Goal: Task Accomplishment & Management: Use online tool/utility

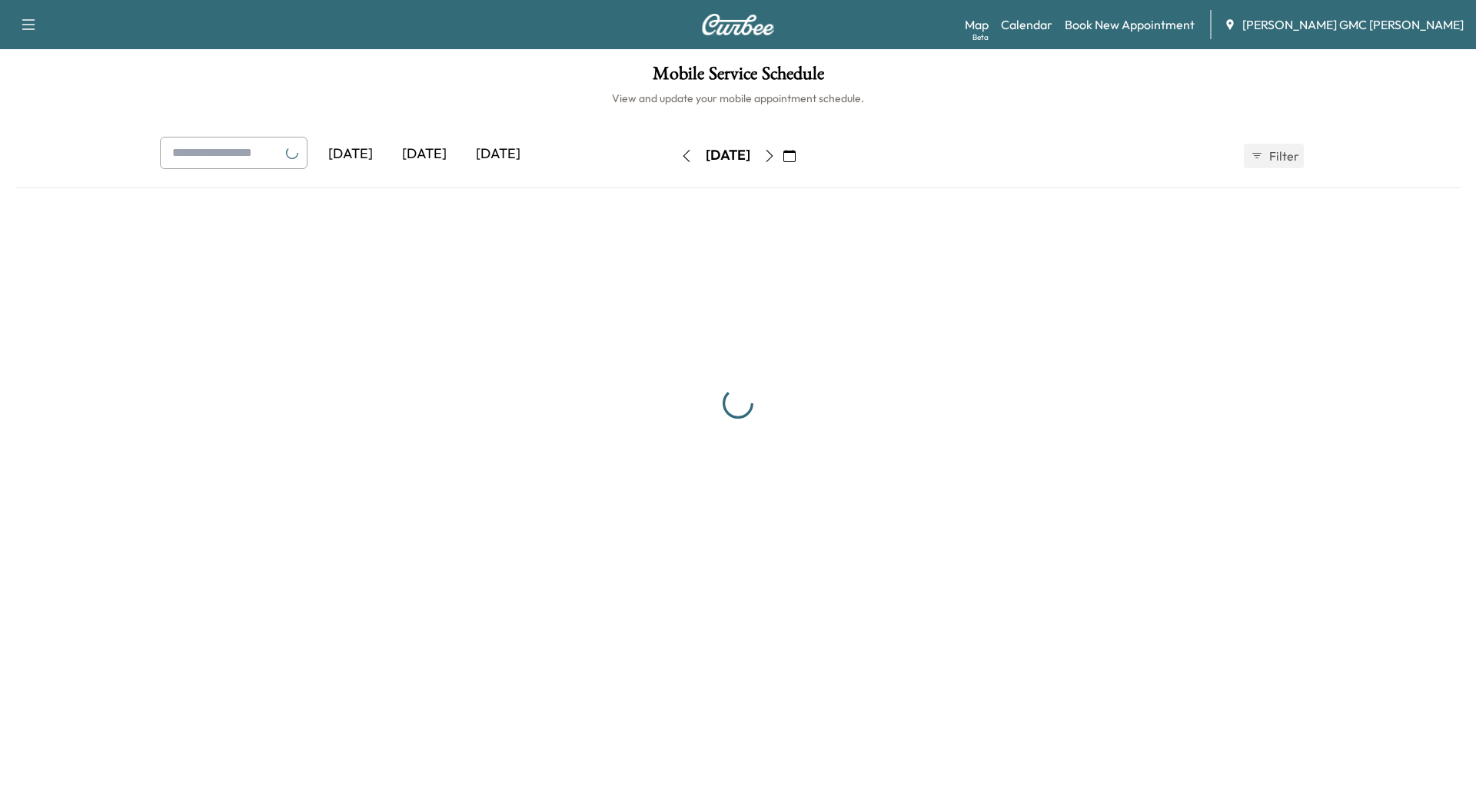
click at [436, 159] on div "[DATE]" at bounding box center [424, 154] width 74 height 36
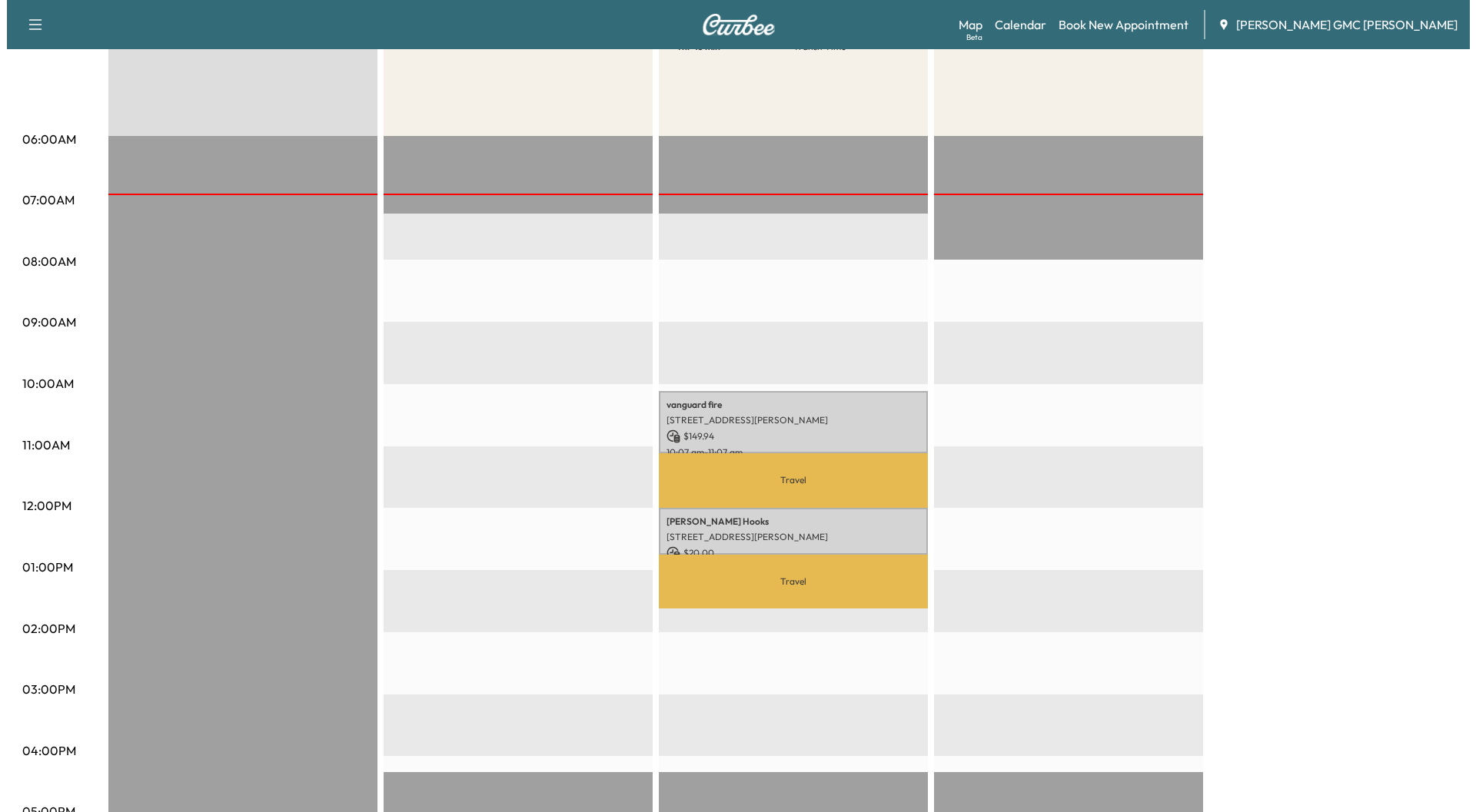
scroll to position [230, 0]
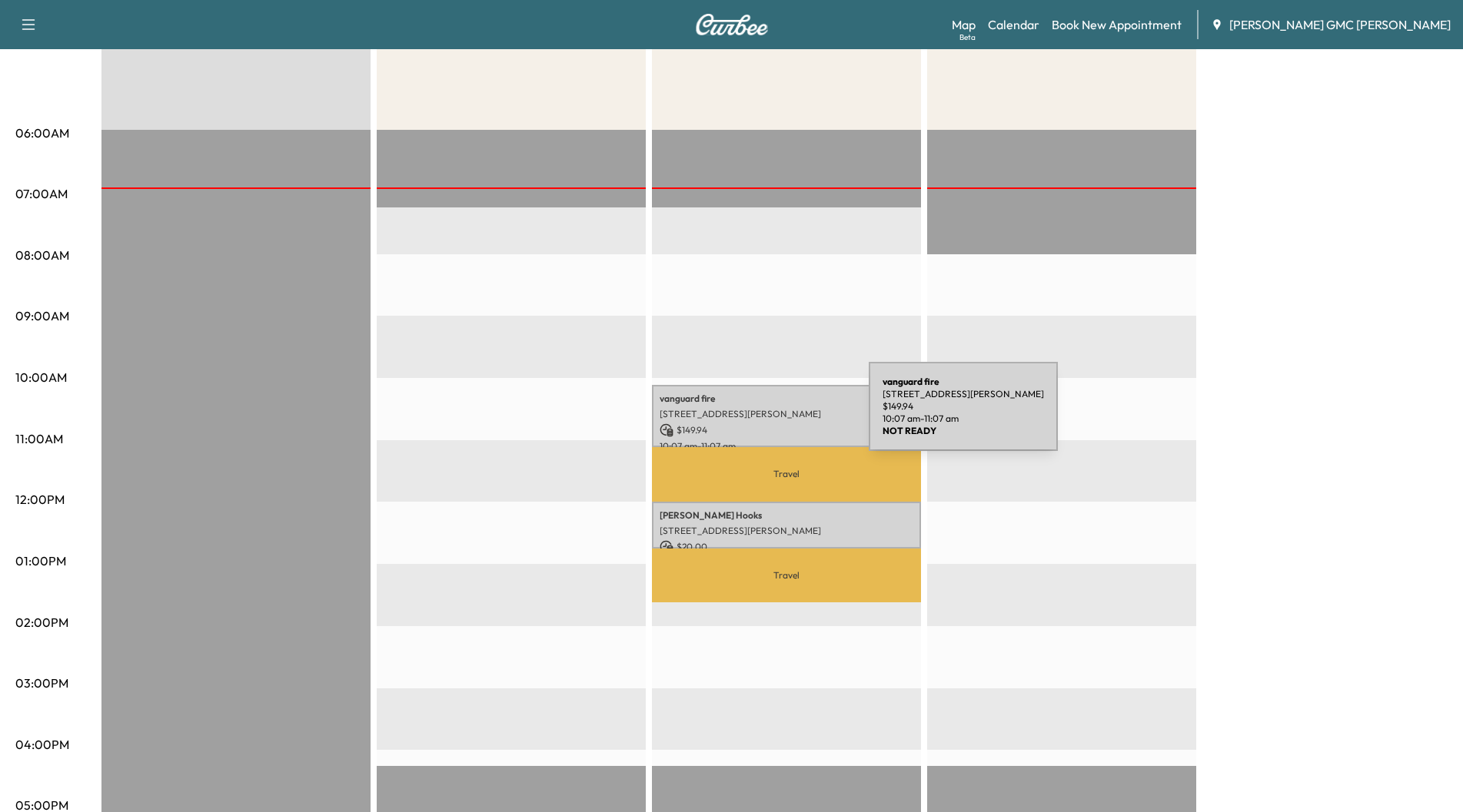
click at [752, 416] on p "[STREET_ADDRESS][PERSON_NAME]" at bounding box center [787, 414] width 254 height 12
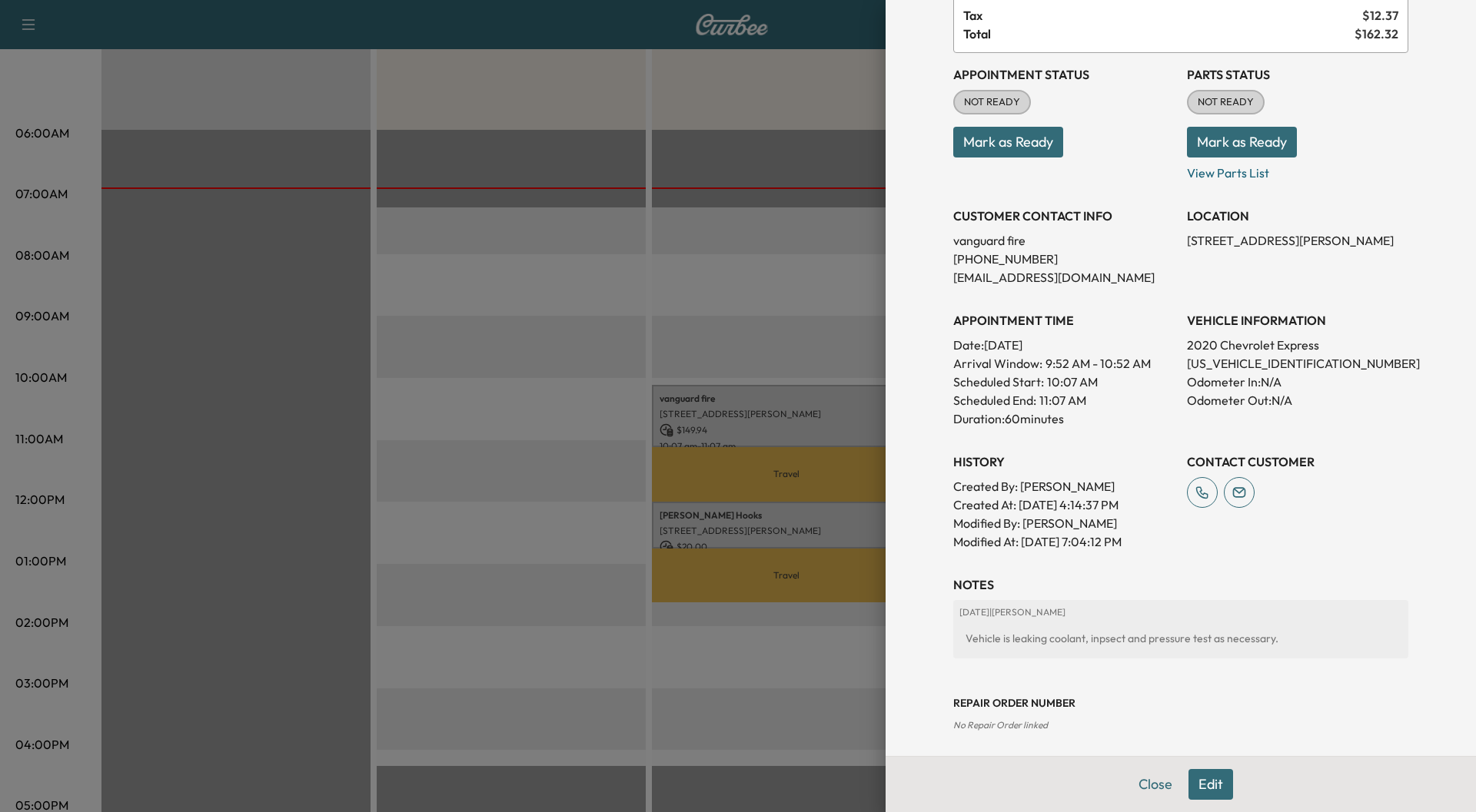
scroll to position [134, 0]
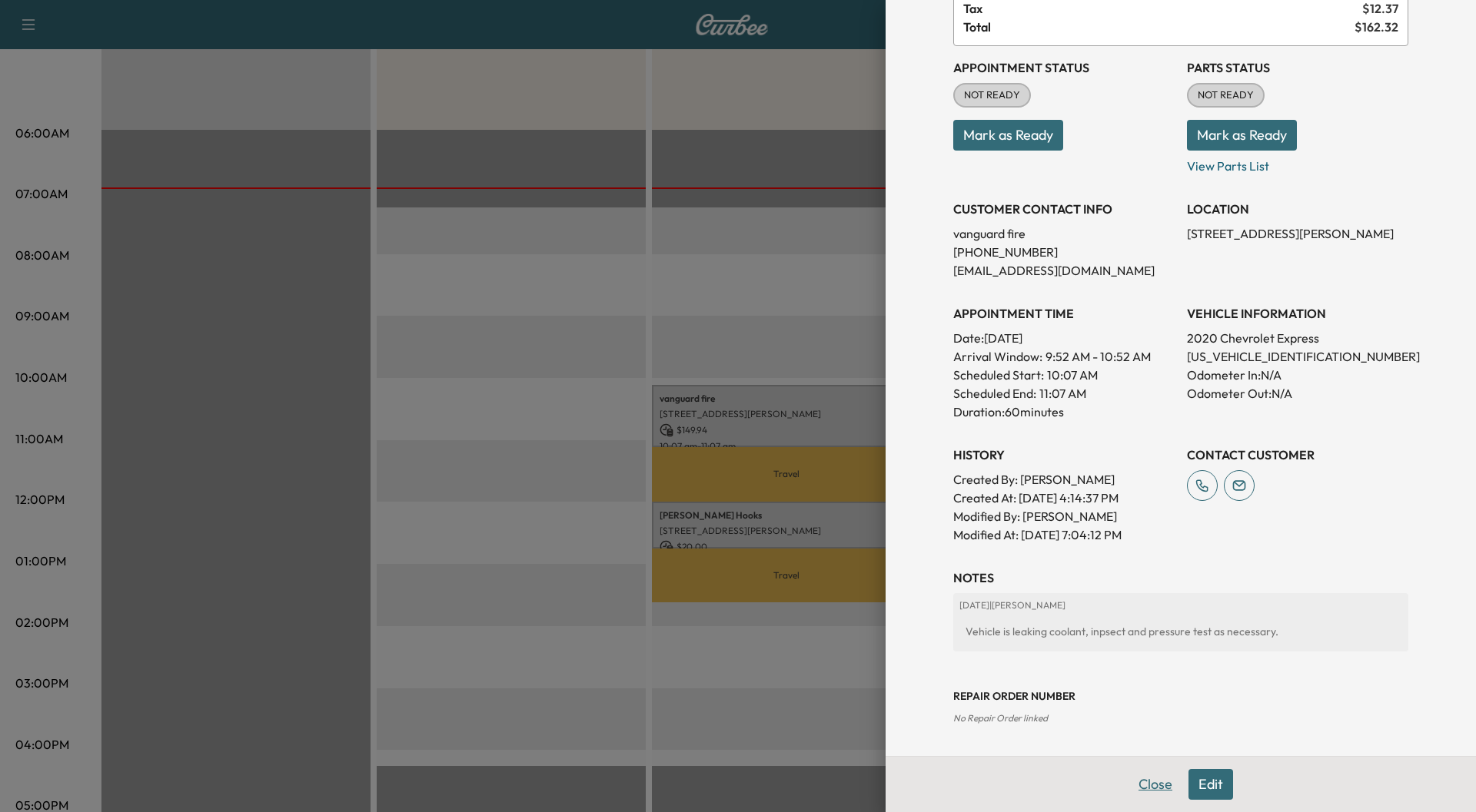
click at [1132, 783] on button "Close" at bounding box center [1155, 785] width 54 height 31
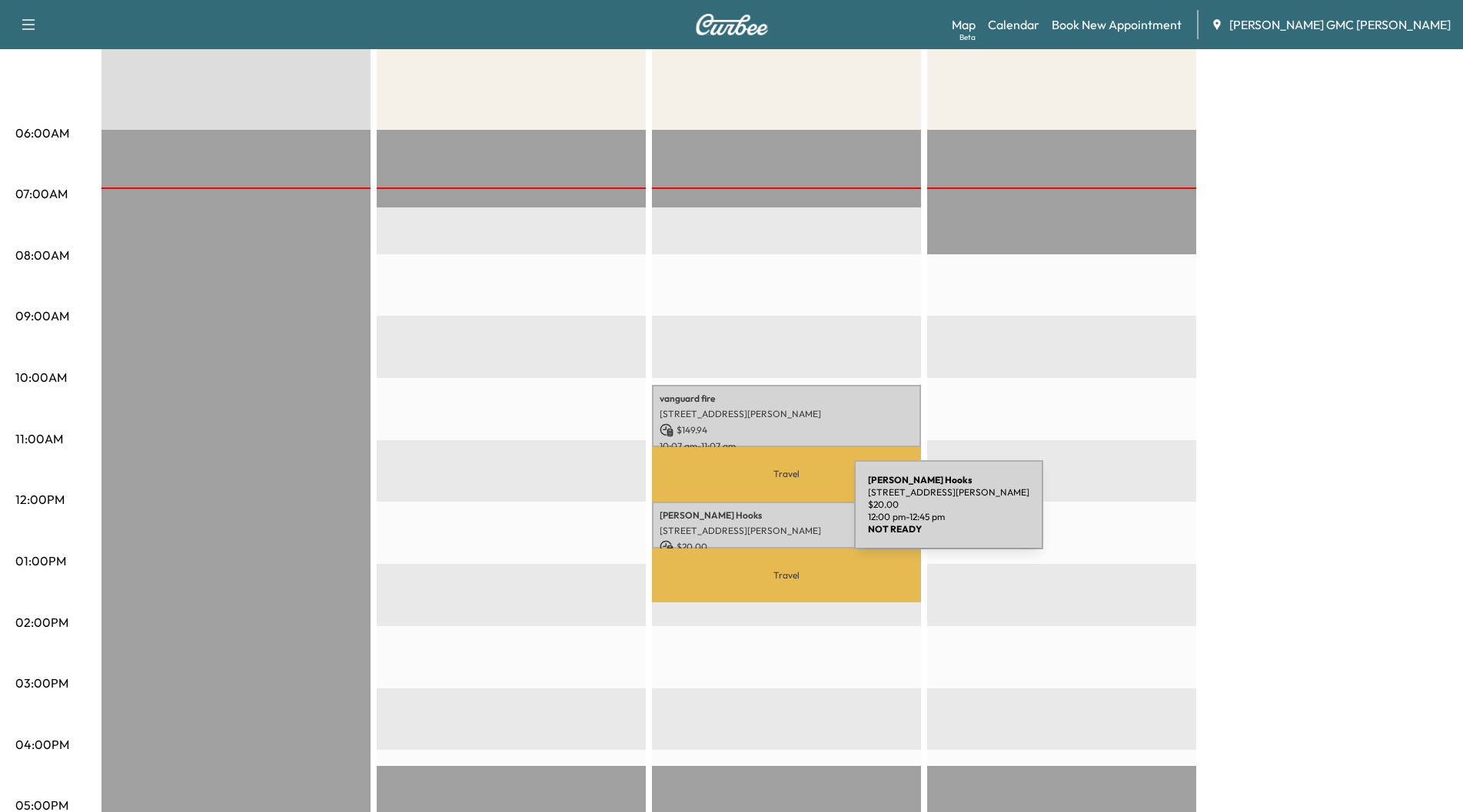
click at [738, 514] on p "[PERSON_NAME]" at bounding box center [787, 515] width 254 height 12
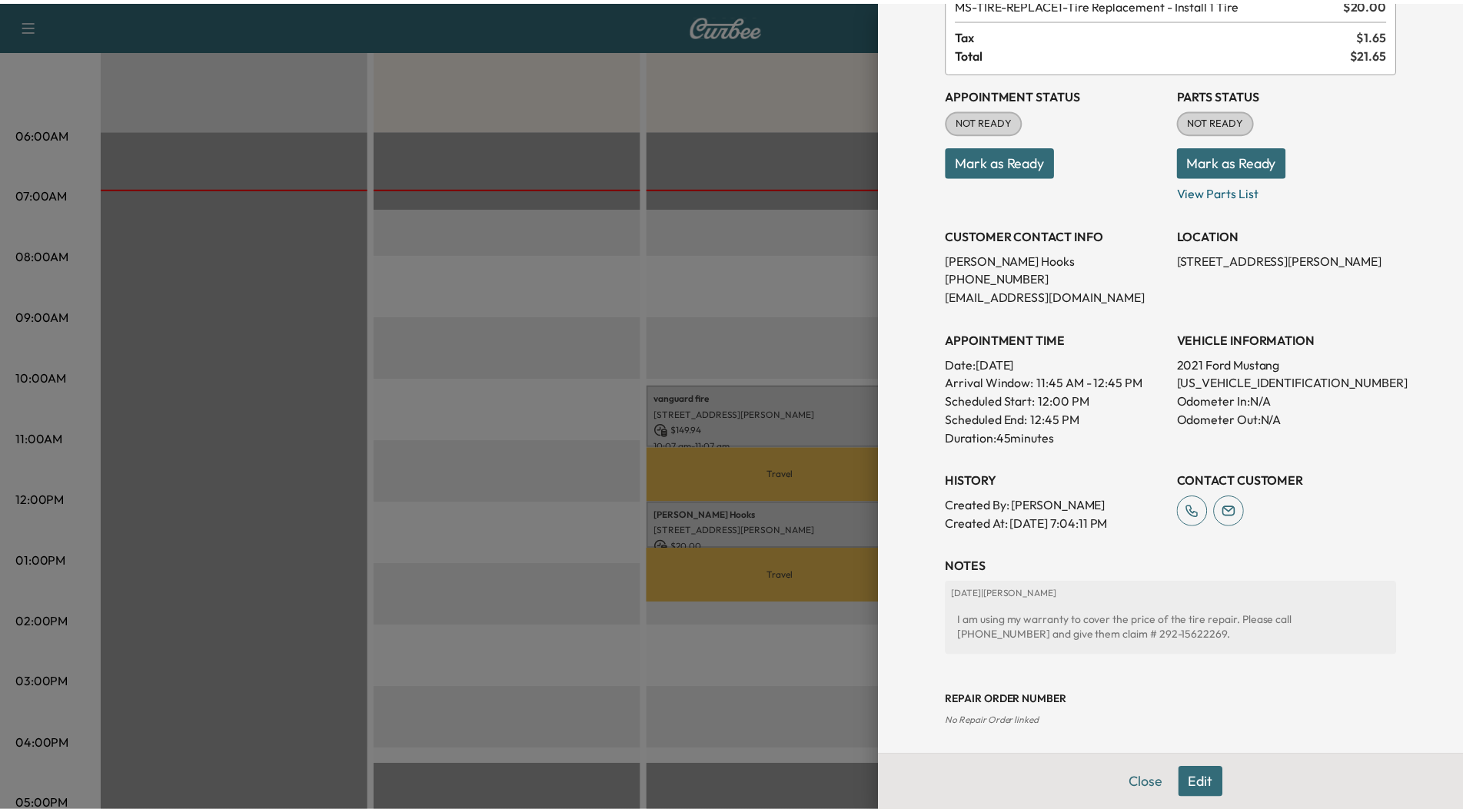
scroll to position [113, 0]
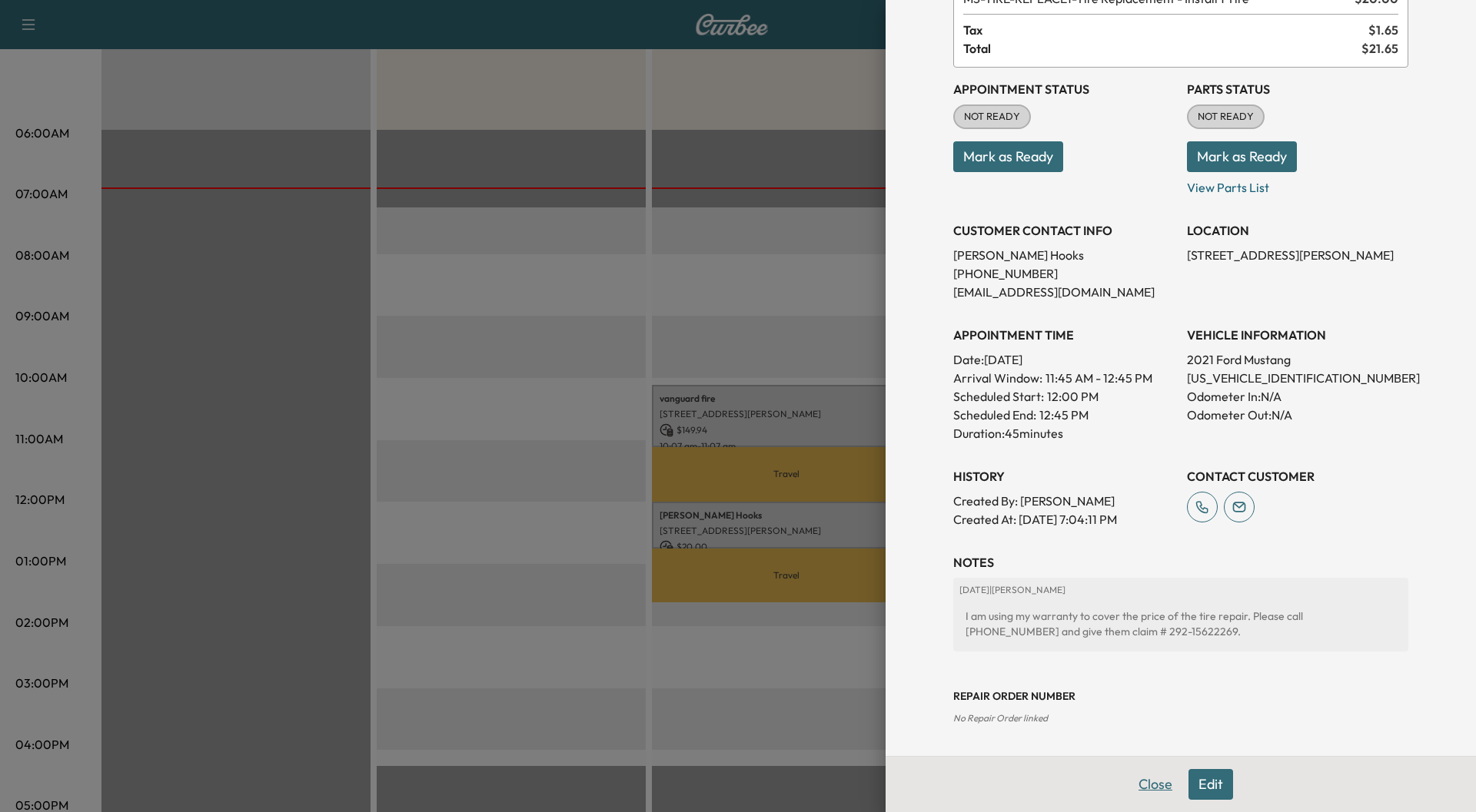
click at [1149, 781] on button "Close" at bounding box center [1155, 785] width 54 height 31
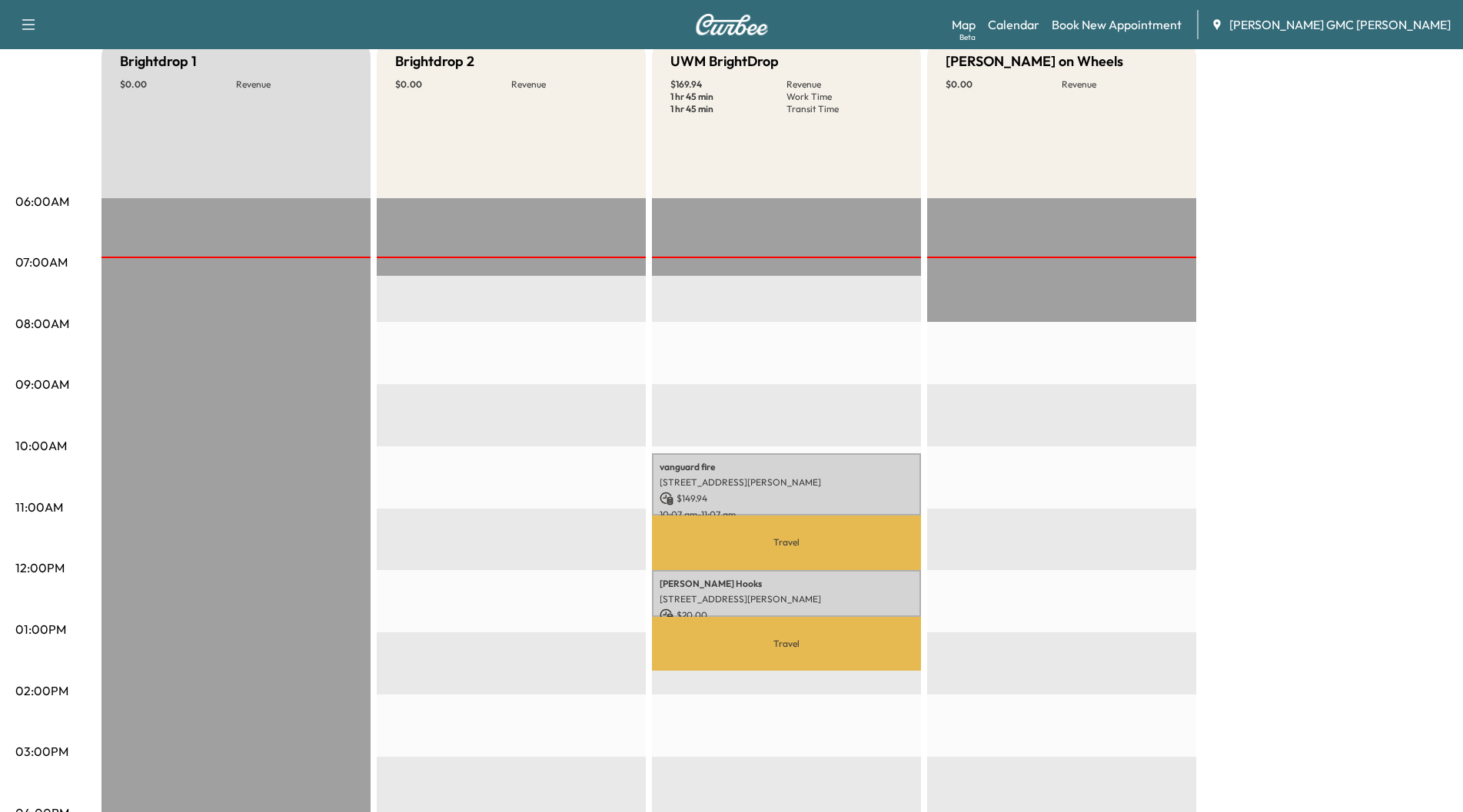
scroll to position [0, 0]
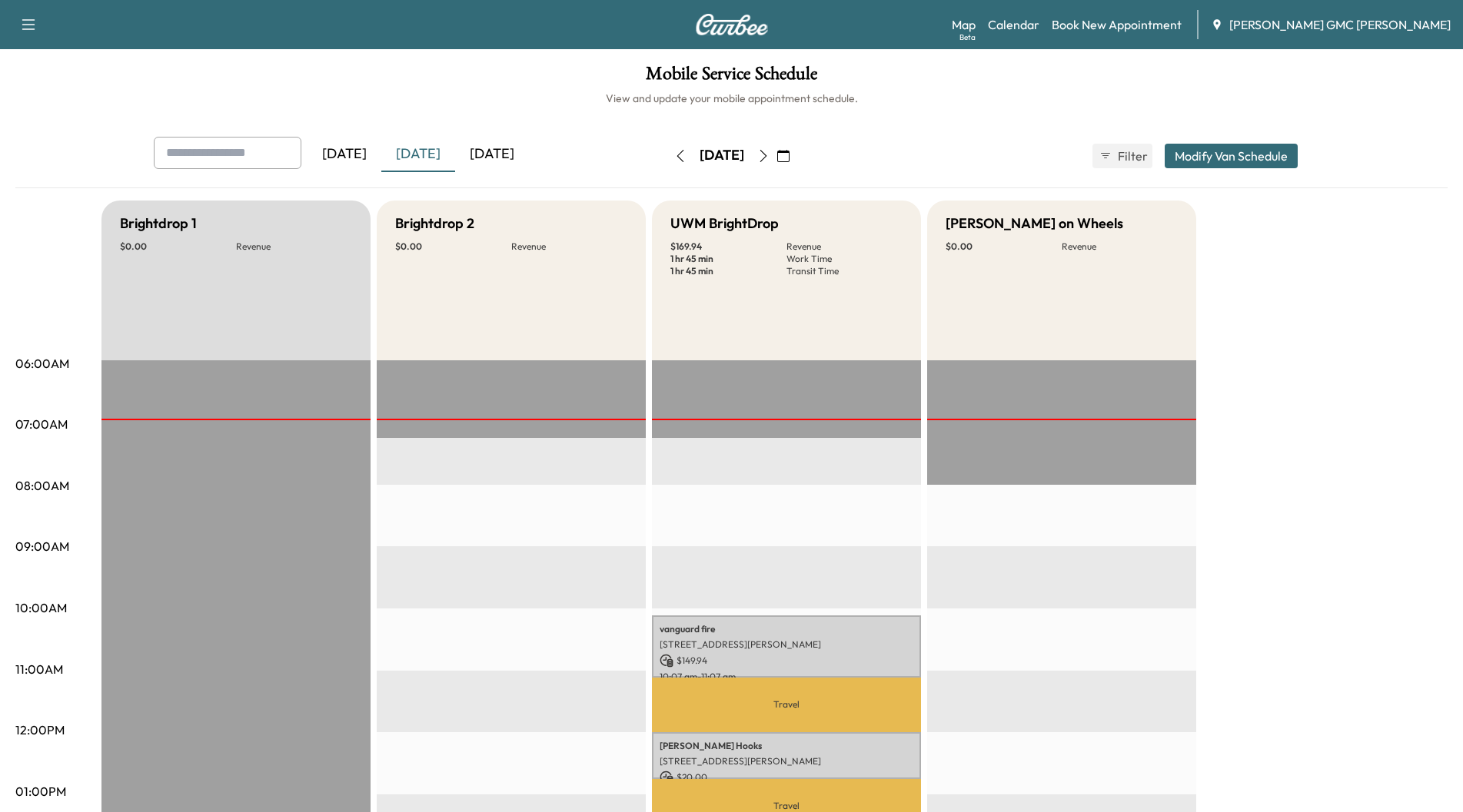
click at [769, 156] on icon "button" at bounding box center [763, 155] width 12 height 12
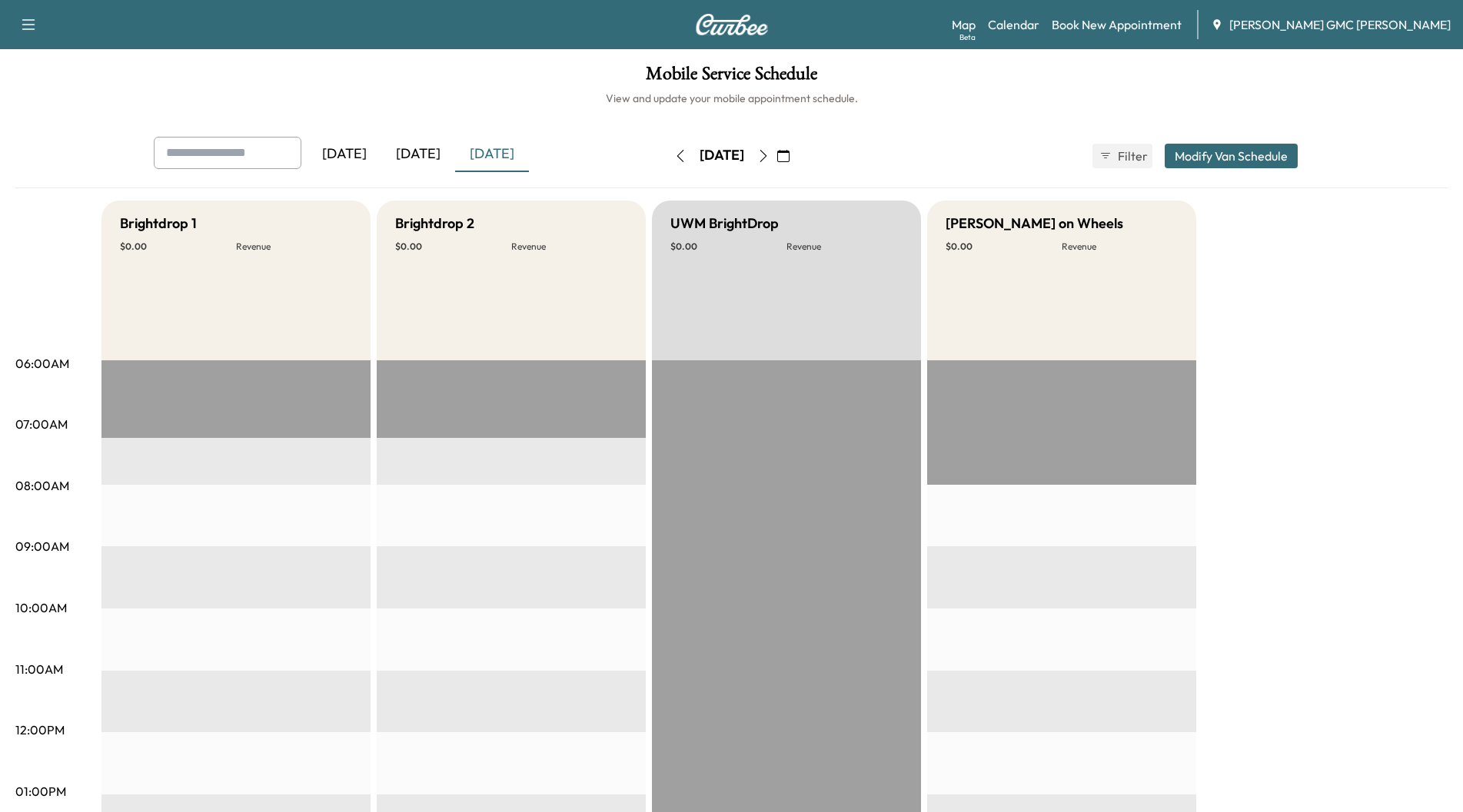
click at [769, 153] on icon "button" at bounding box center [763, 155] width 12 height 12
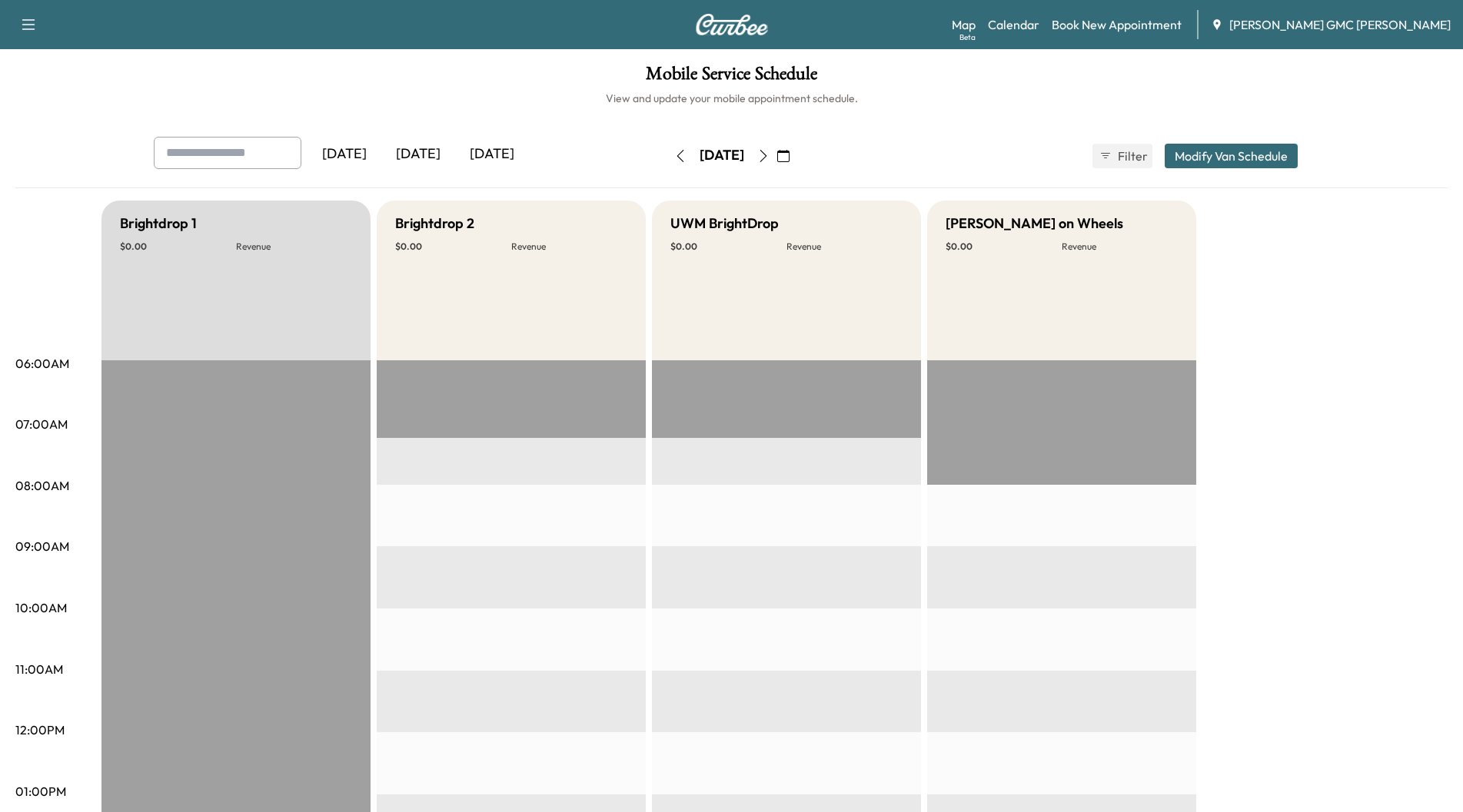
click at [769, 155] on icon "button" at bounding box center [763, 155] width 12 height 12
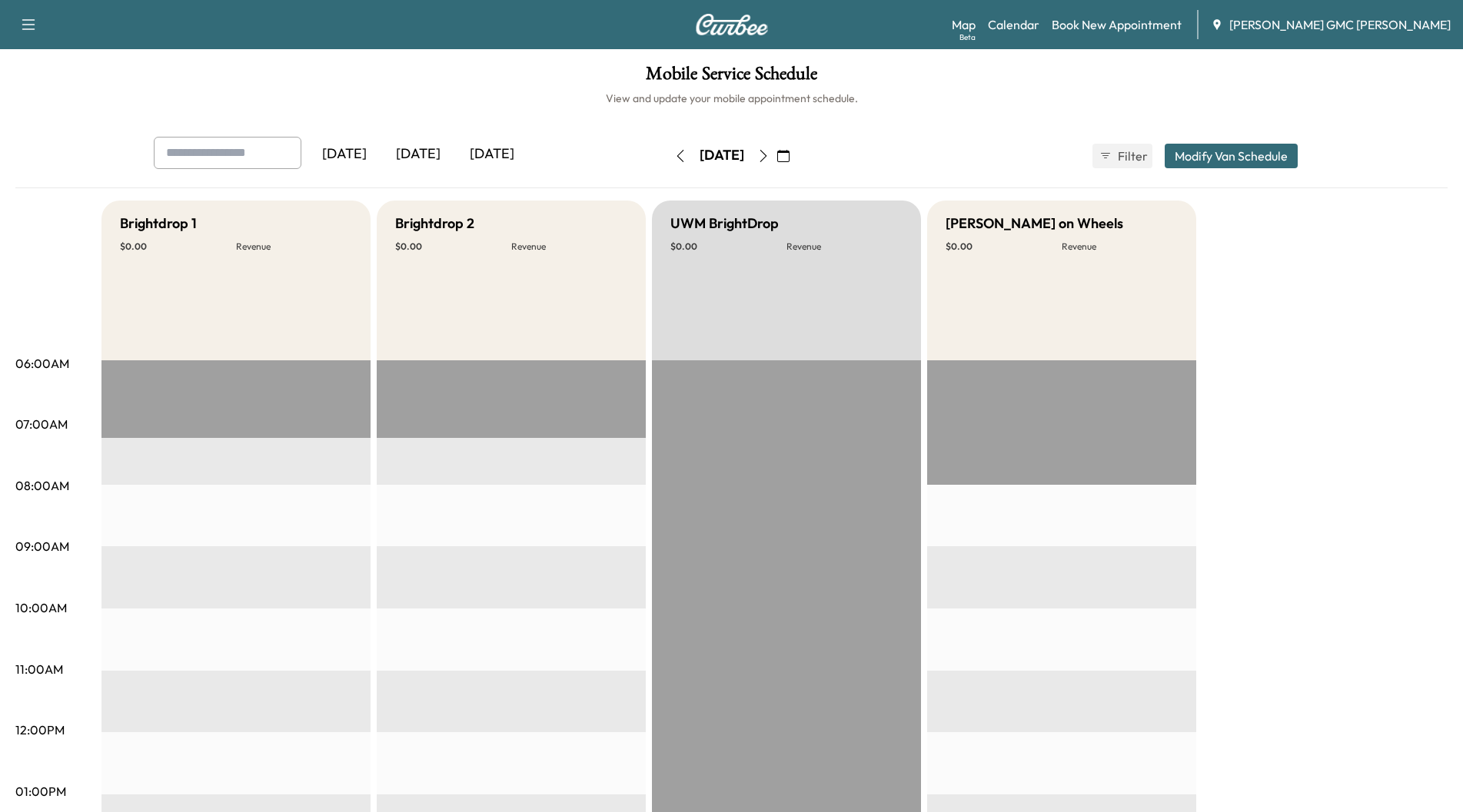
click at [767, 155] on icon "button" at bounding box center [763, 155] width 7 height 12
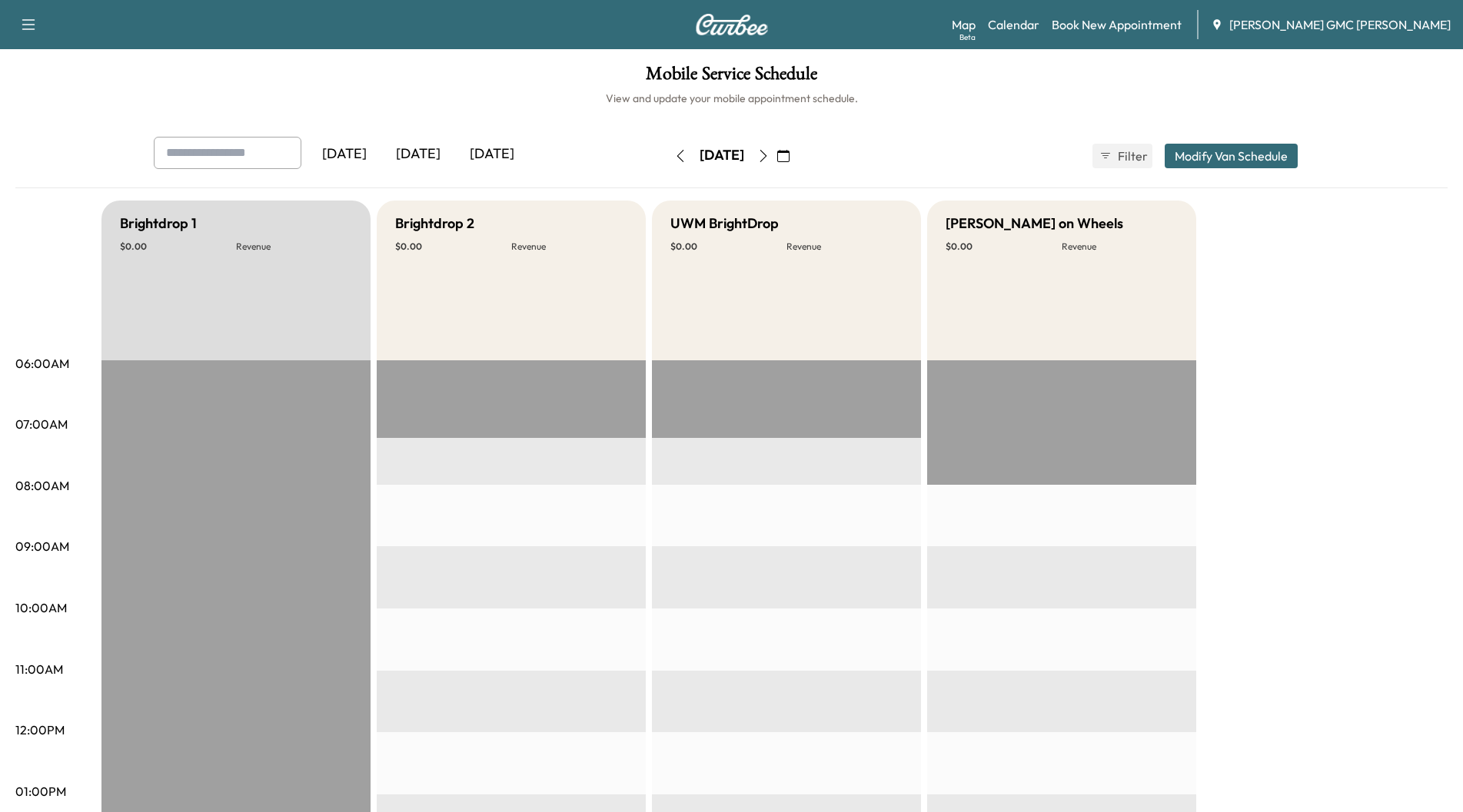
click at [674, 156] on icon "button" at bounding box center [680, 155] width 12 height 12
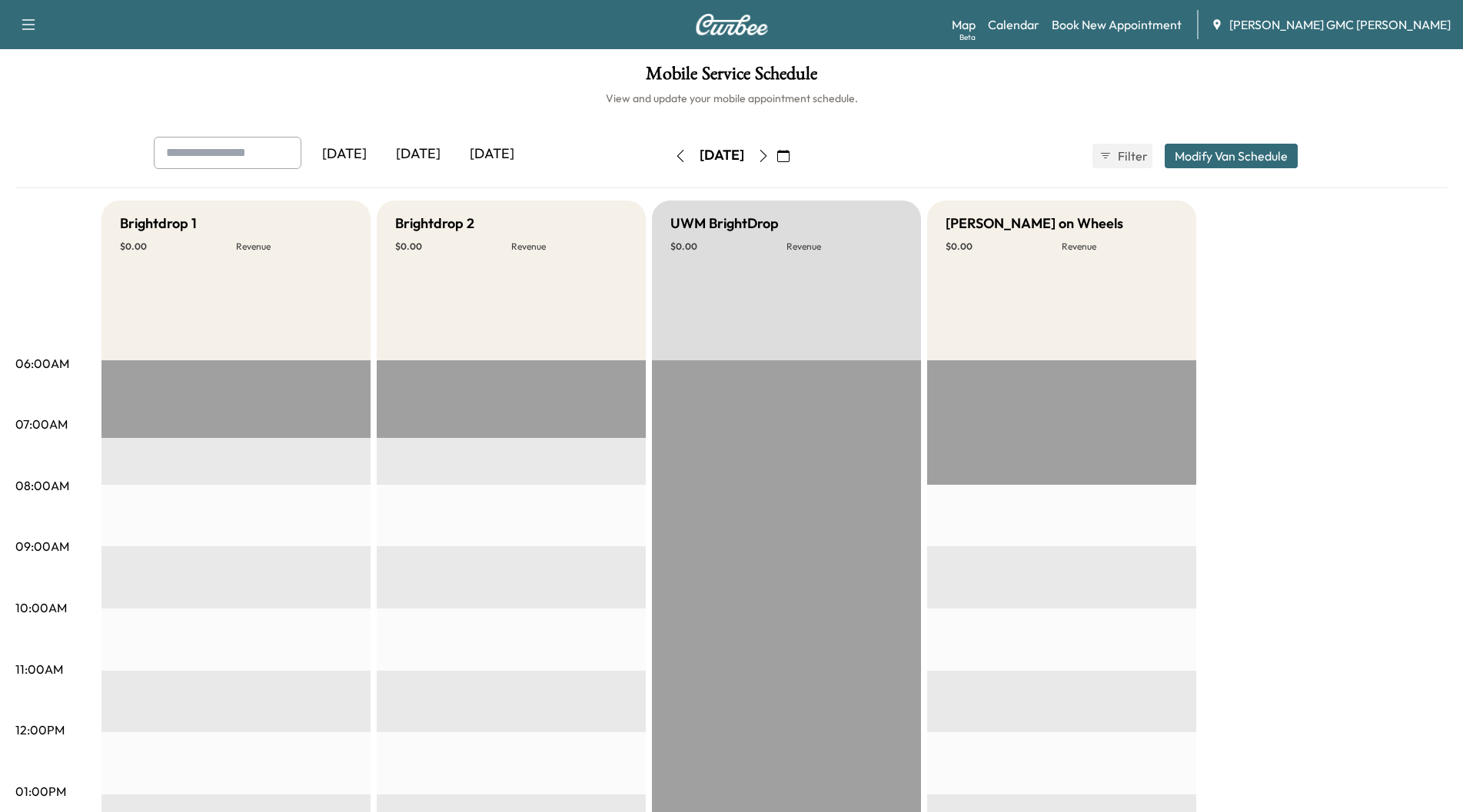
click at [420, 152] on div "[DATE]" at bounding box center [418, 154] width 74 height 36
